Goal: Task Accomplishment & Management: Manage account settings

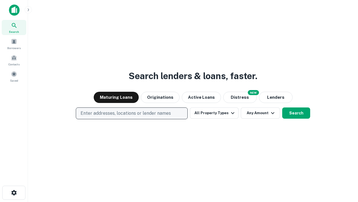
click at [132, 113] on p "Enter addresses, locations or lender names" at bounding box center [126, 113] width 90 height 7
type input "**********"
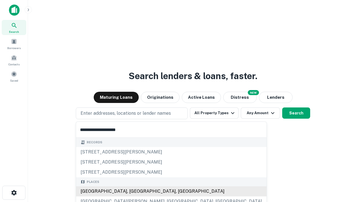
click at [134, 191] on div "[GEOGRAPHIC_DATA], [GEOGRAPHIC_DATA], [GEOGRAPHIC_DATA]" at bounding box center [171, 191] width 191 height 10
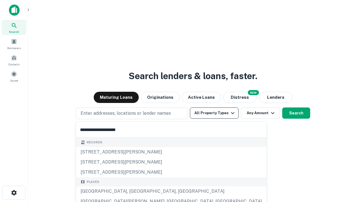
click at [214, 113] on button "All Property Types" at bounding box center [214, 112] width 49 height 11
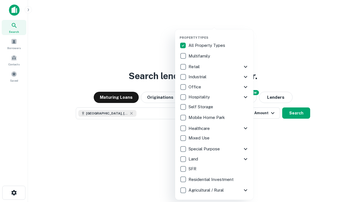
click at [219, 34] on button "button" at bounding box center [219, 34] width 78 height 0
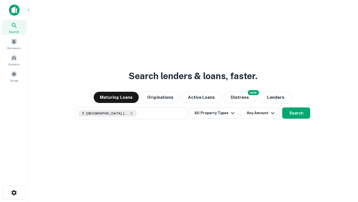
scroll to position [9, 0]
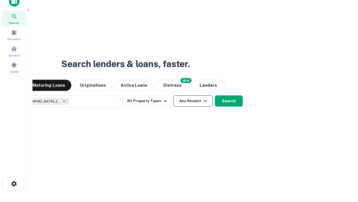
click at [174, 95] on button "Any Amount" at bounding box center [193, 100] width 39 height 11
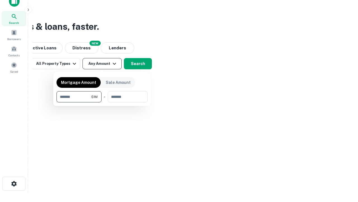
type input "*******"
click at [102, 102] on button "button" at bounding box center [102, 102] width 91 height 0
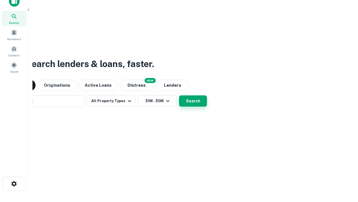
click at [179, 95] on button "Search" at bounding box center [193, 100] width 28 height 11
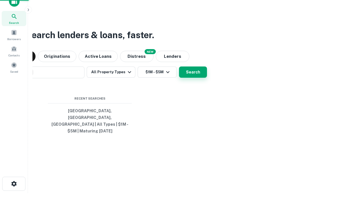
scroll to position [18, 158]
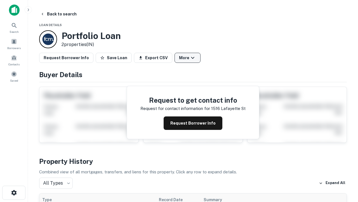
click at [188, 58] on button "More" at bounding box center [188, 58] width 26 height 10
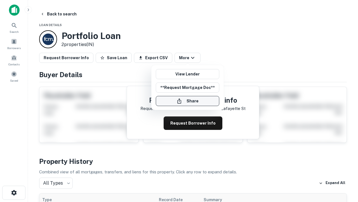
click at [188, 101] on button "Share" at bounding box center [188, 101] width 64 height 10
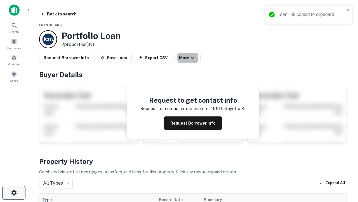
click at [14, 192] on icon "button" at bounding box center [14, 192] width 7 height 7
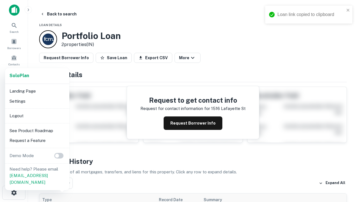
click at [37, 115] on li "Logout" at bounding box center [37, 116] width 60 height 10
